Goal: Information Seeking & Learning: Understand process/instructions

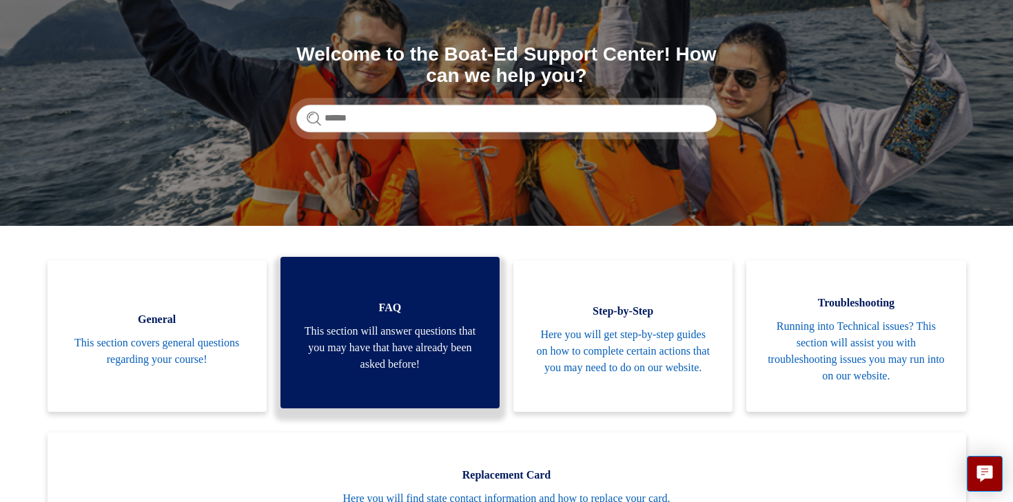
scroll to position [139, 0]
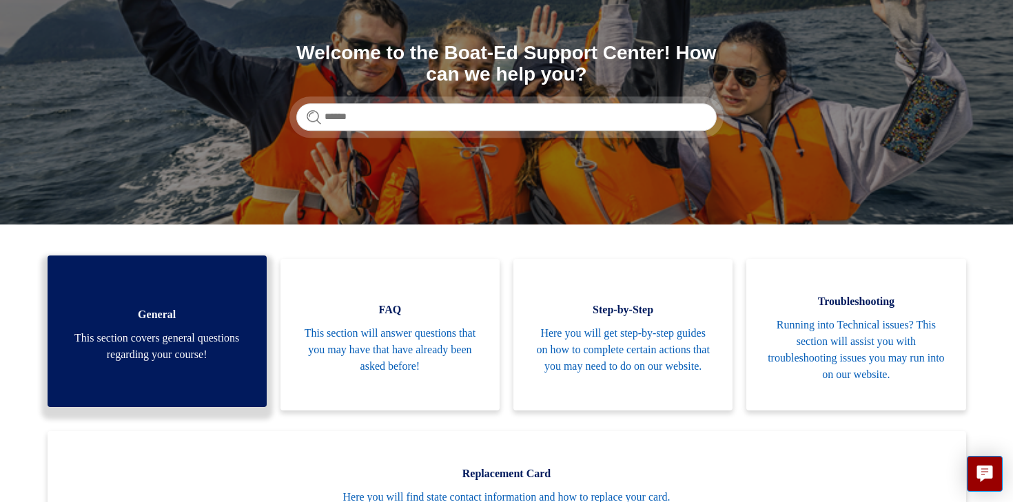
click at [189, 365] on link "General This section covers general questions regarding your course!" at bounding box center [157, 332] width 219 height 152
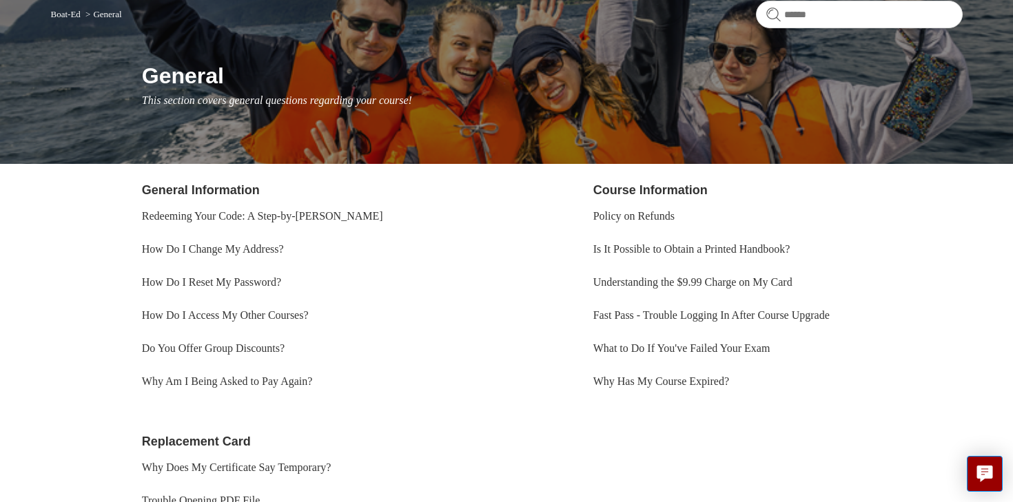
scroll to position [194, 0]
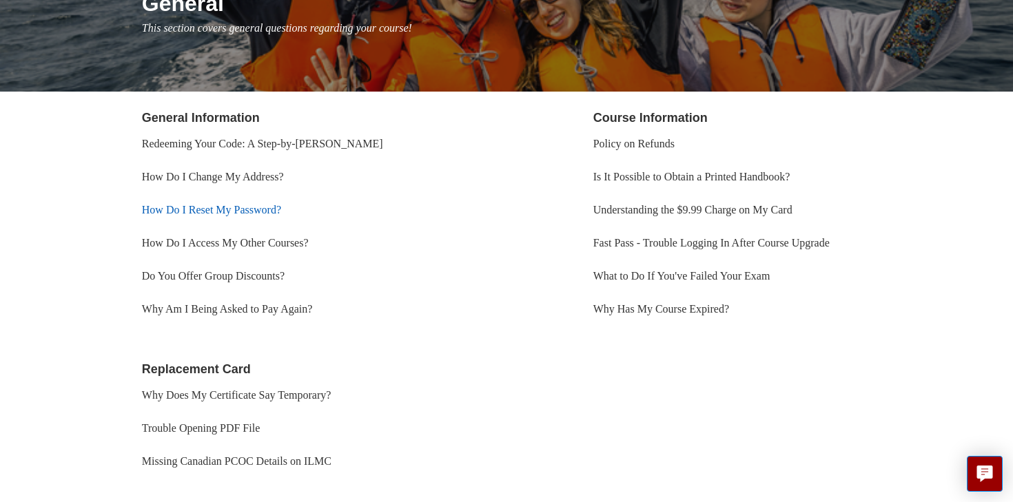
click at [249, 212] on link "How Do I Reset My Password?" at bounding box center [211, 210] width 139 height 12
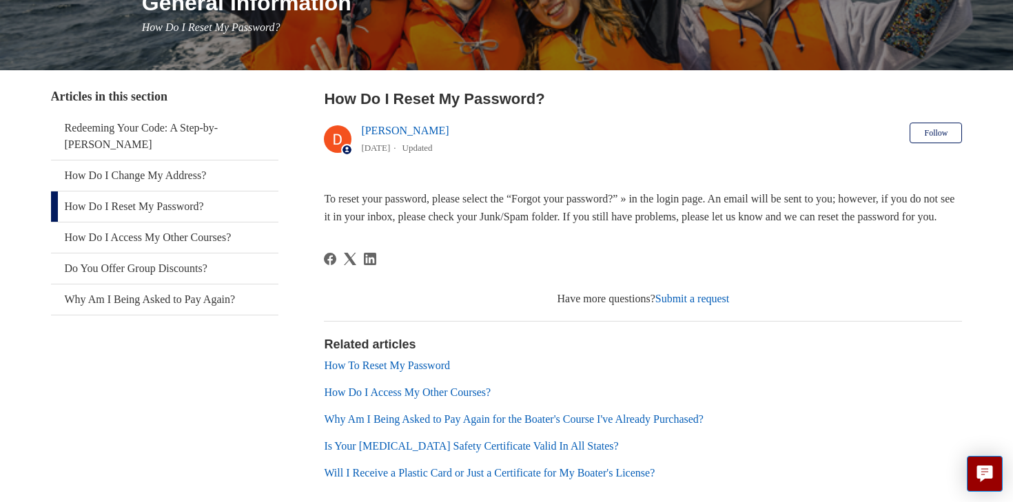
scroll to position [203, 0]
